Goal: Information Seeking & Learning: Learn about a topic

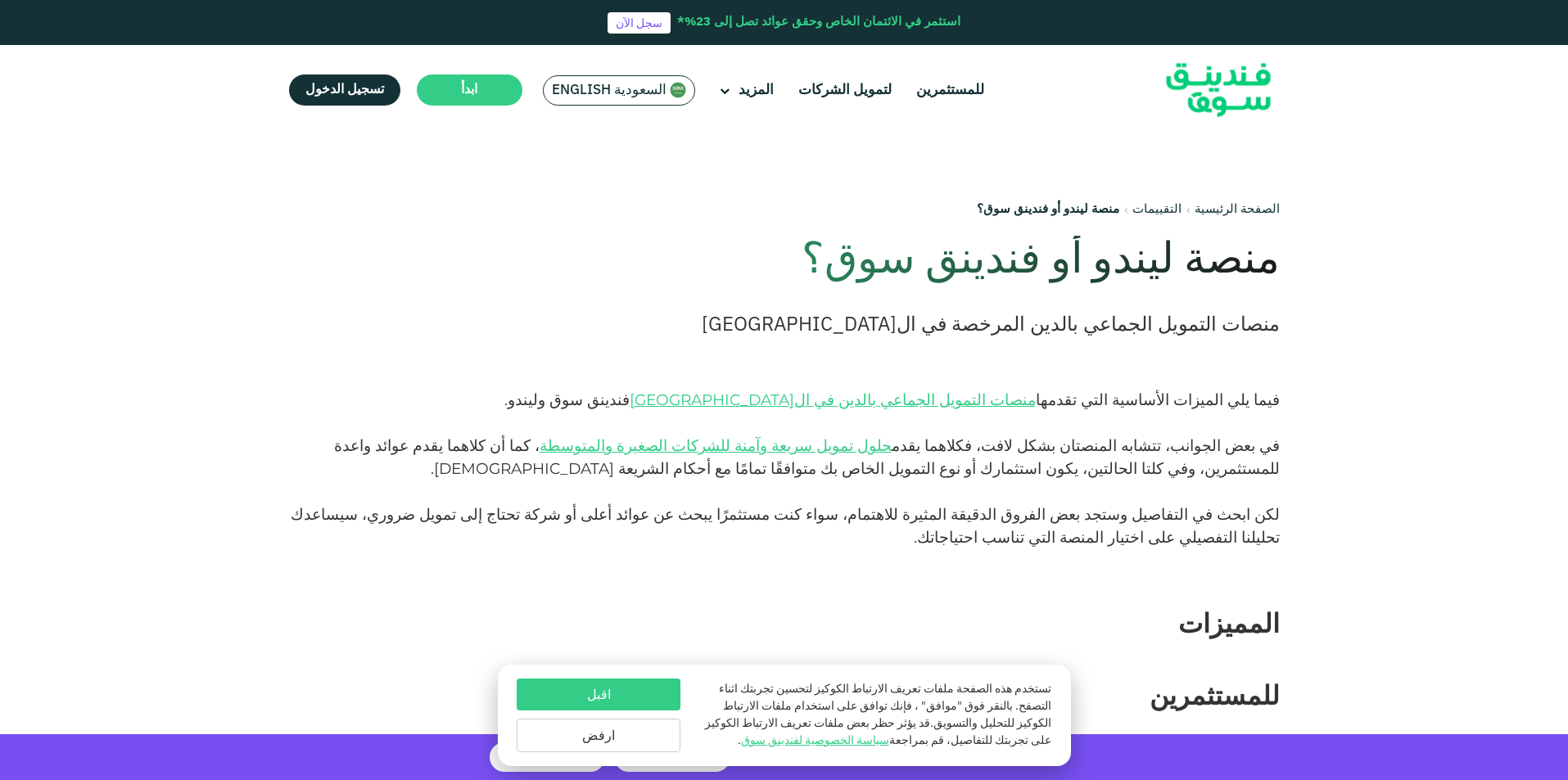
click at [1249, 74] on img at bounding box center [1218, 91] width 160 height 83
click at [1254, 84] on img at bounding box center [1218, 91] width 160 height 83
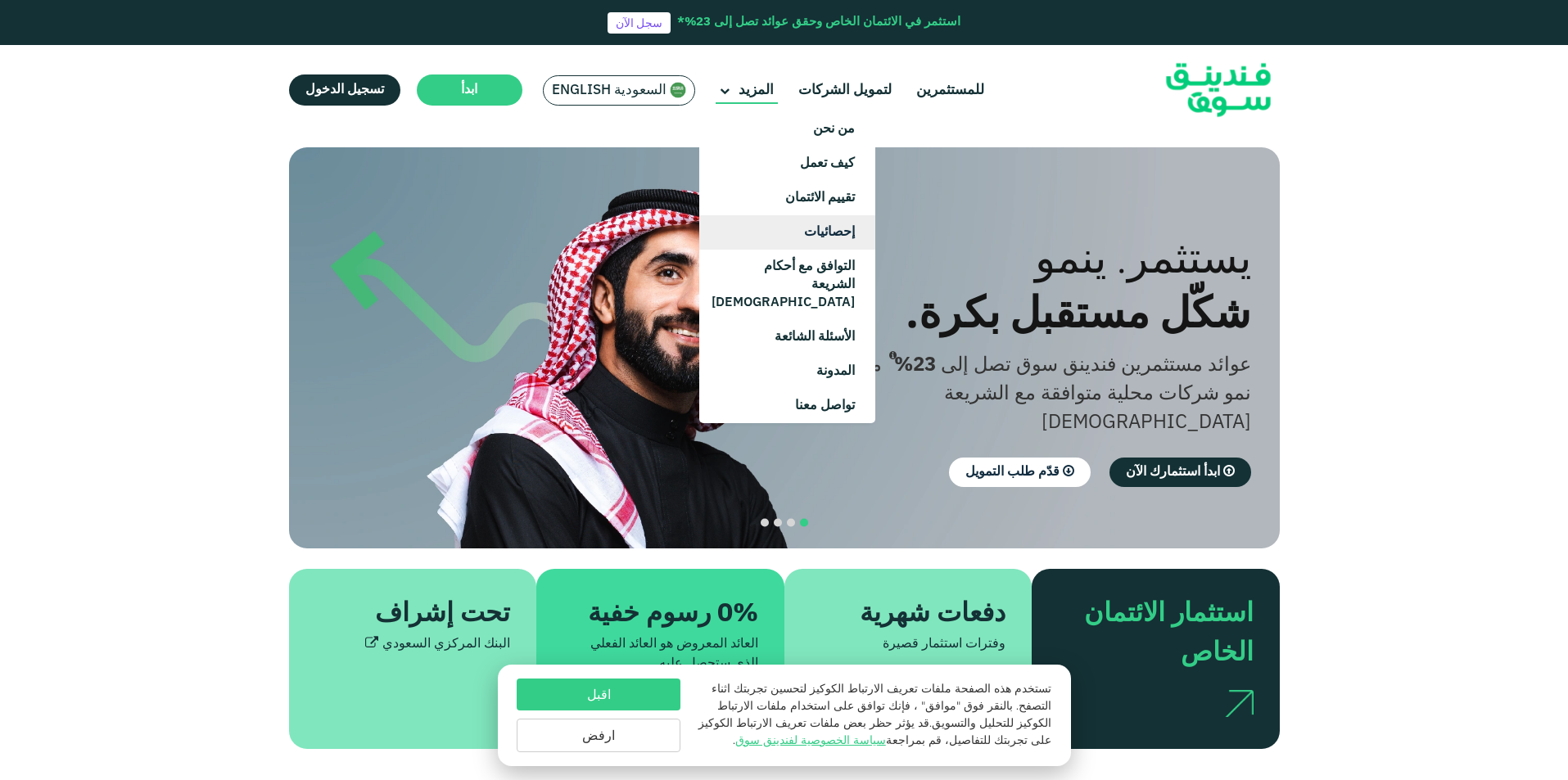
click at [838, 242] on link "إحصائيات" at bounding box center [786, 233] width 176 height 35
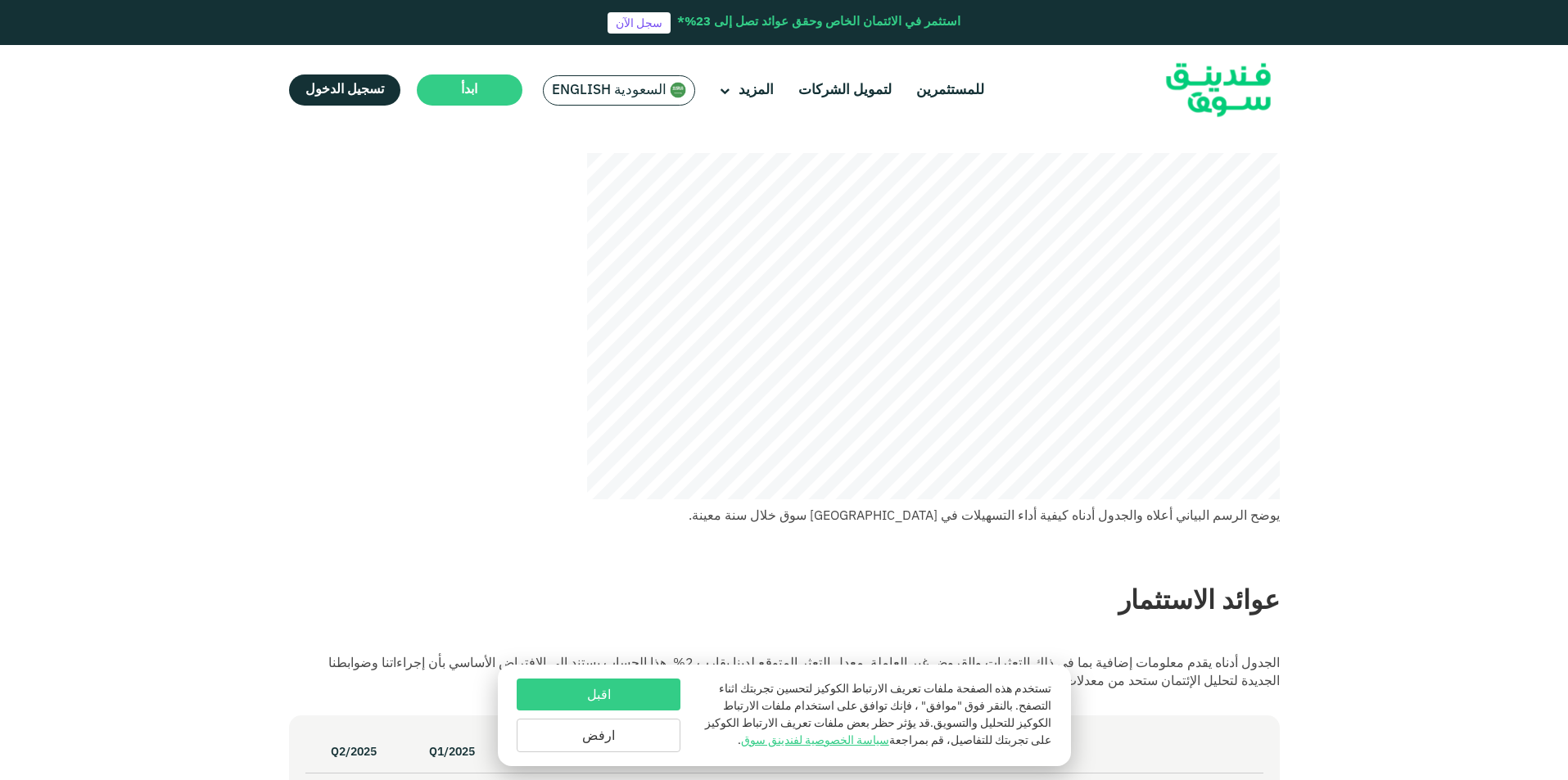
scroll to position [82, 0]
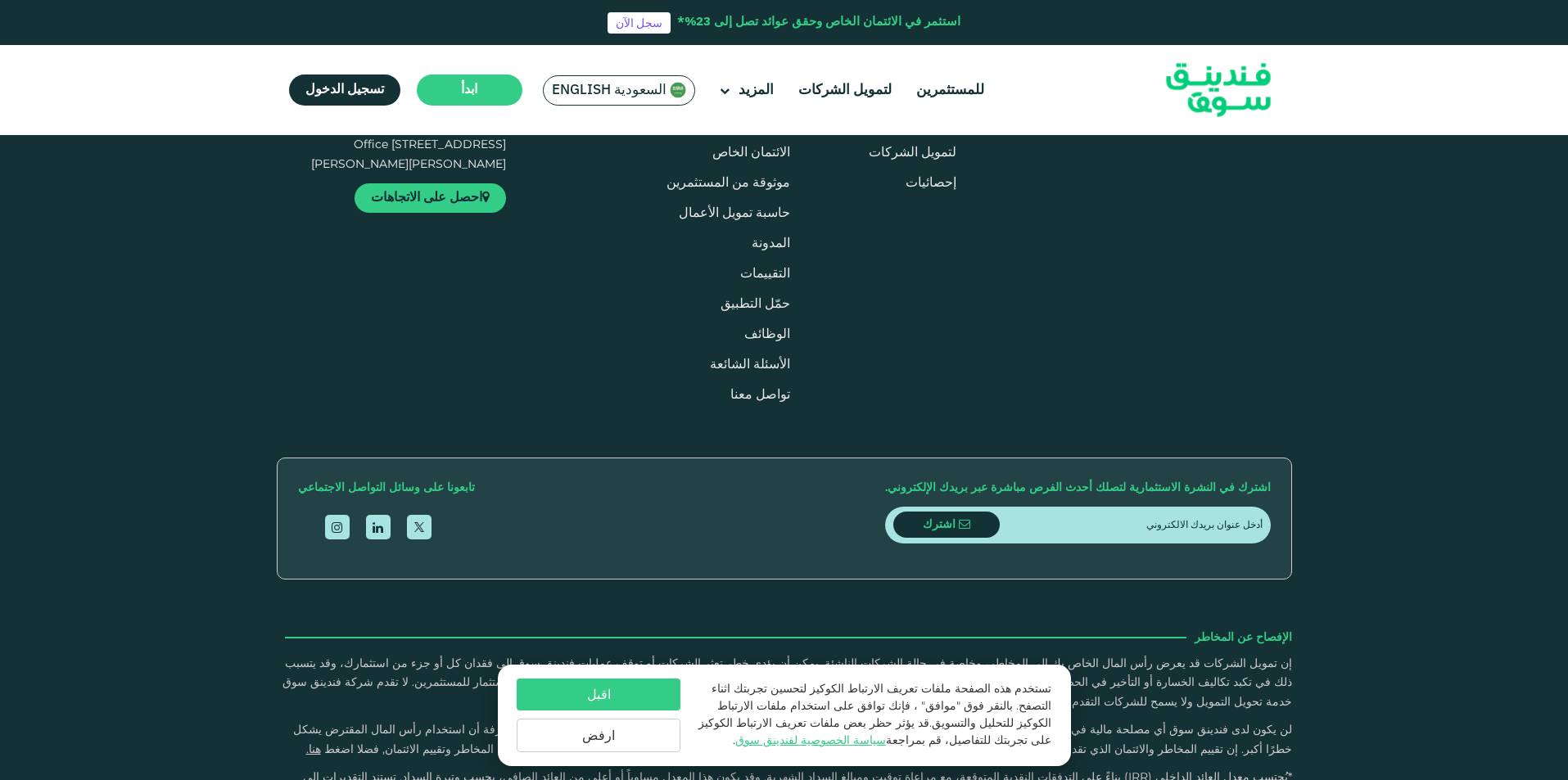
scroll to position [2210, 0]
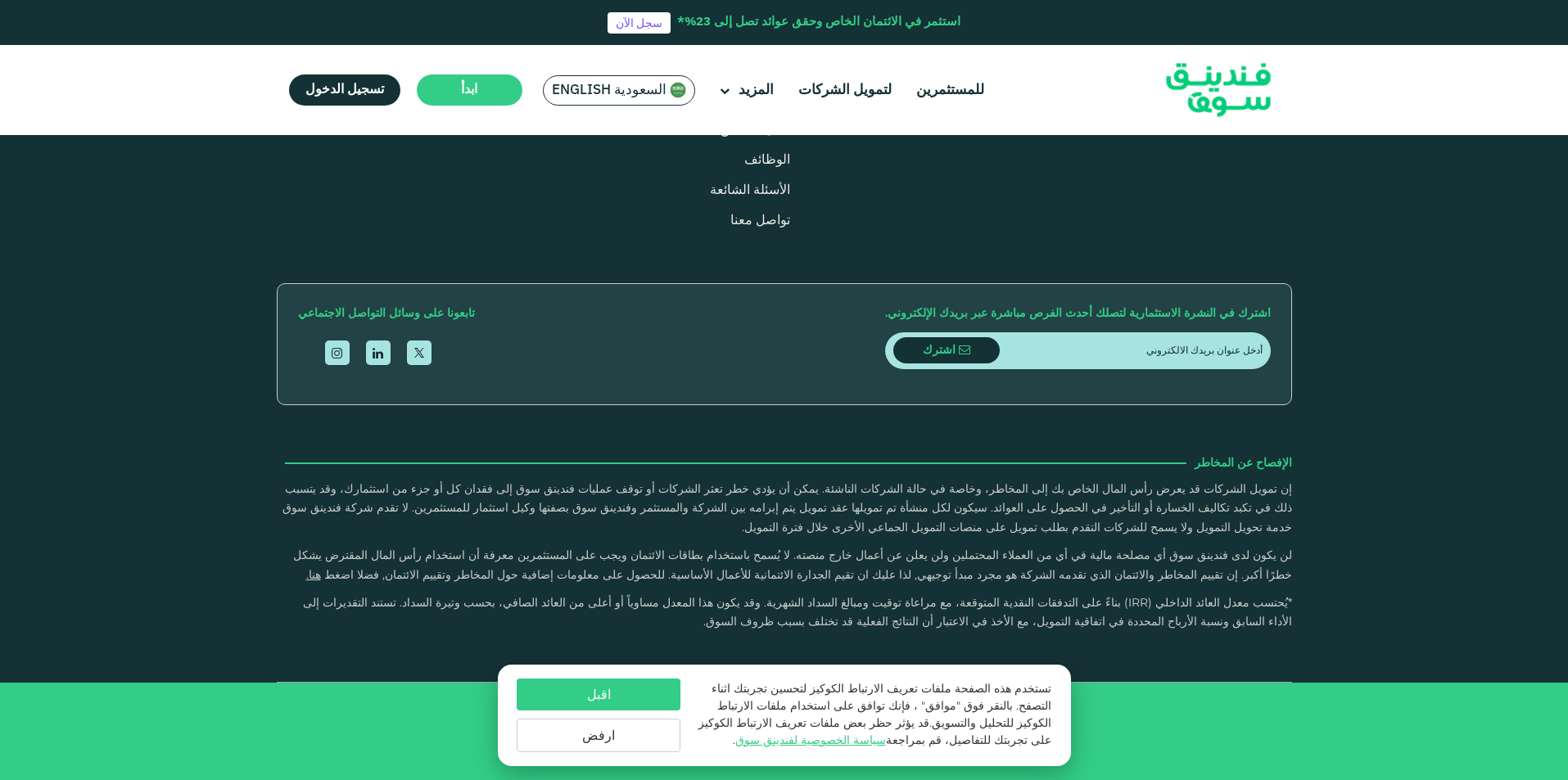
type tc-range-slider "4"
